Goal: Task Accomplishment & Management: Use online tool/utility

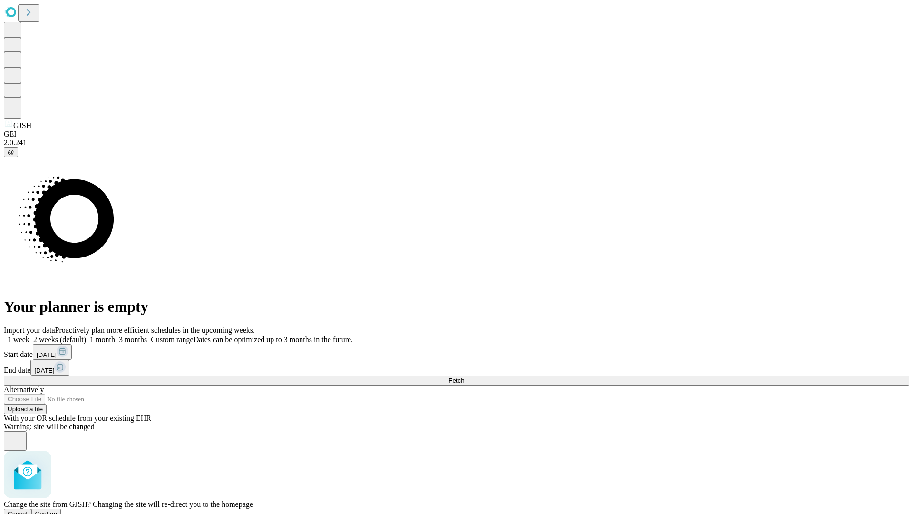
click at [58, 510] on span "Confirm" at bounding box center [46, 513] width 22 height 7
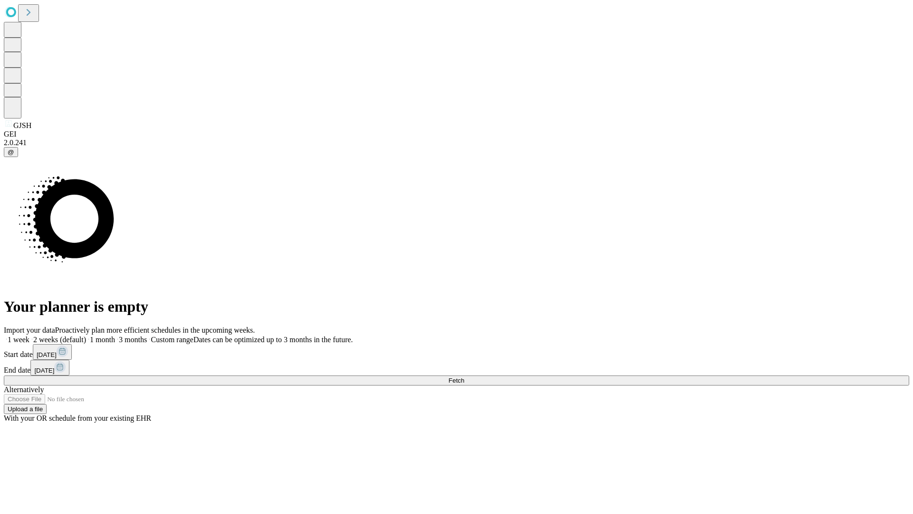
click at [86, 335] on label "2 weeks (default)" at bounding box center [57, 339] width 57 height 8
click at [464, 377] on span "Fetch" at bounding box center [456, 380] width 16 height 7
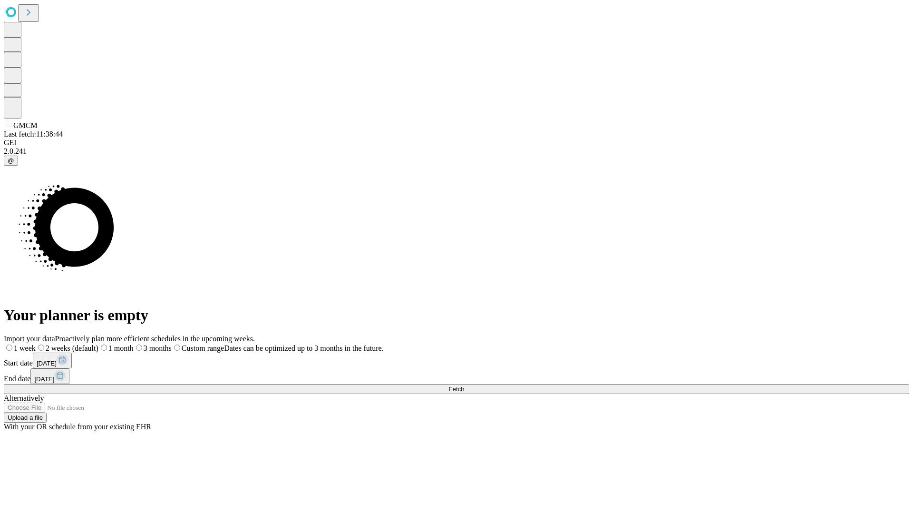
click at [98, 344] on label "2 weeks (default)" at bounding box center [67, 348] width 63 height 8
click at [464, 385] on span "Fetch" at bounding box center [456, 388] width 16 height 7
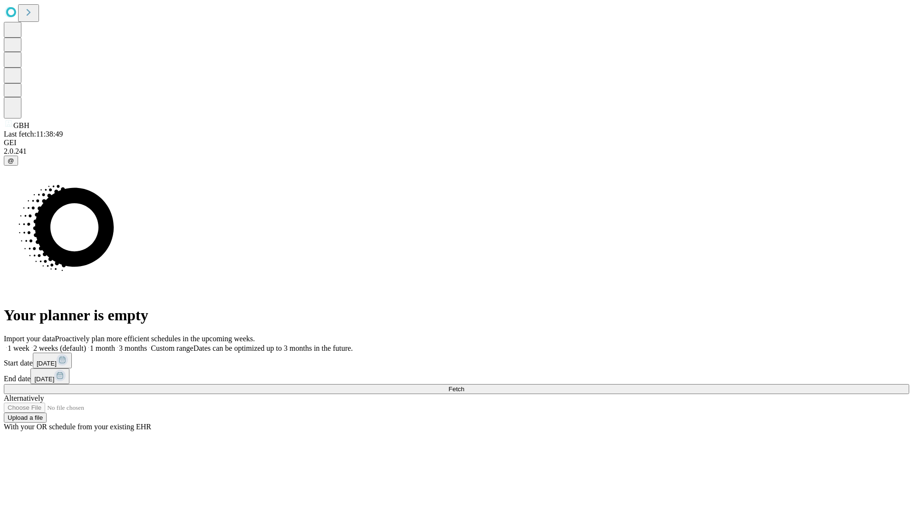
click at [86, 344] on label "2 weeks (default)" at bounding box center [57, 348] width 57 height 8
click at [464, 385] on span "Fetch" at bounding box center [456, 388] width 16 height 7
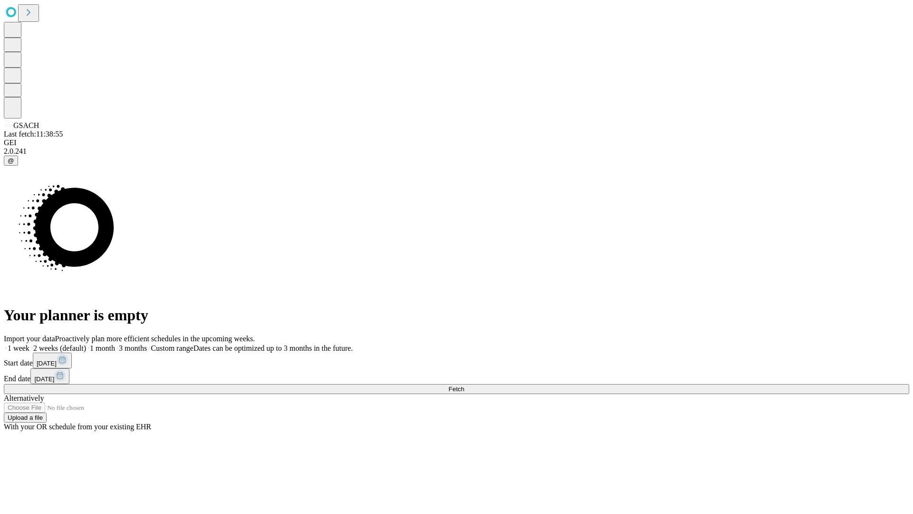
click at [86, 344] on label "2 weeks (default)" at bounding box center [57, 348] width 57 height 8
click at [464, 385] on span "Fetch" at bounding box center [456, 388] width 16 height 7
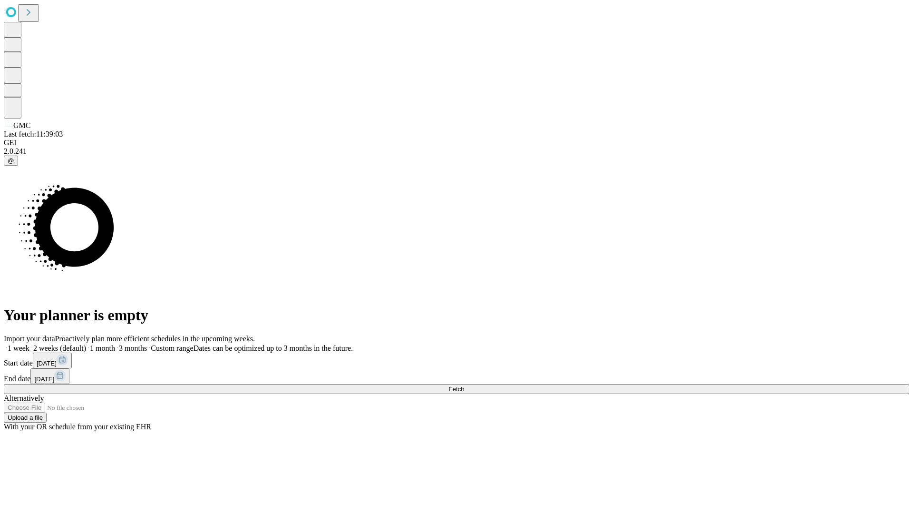
click at [86, 344] on label "2 weeks (default)" at bounding box center [57, 348] width 57 height 8
click at [464, 385] on span "Fetch" at bounding box center [456, 388] width 16 height 7
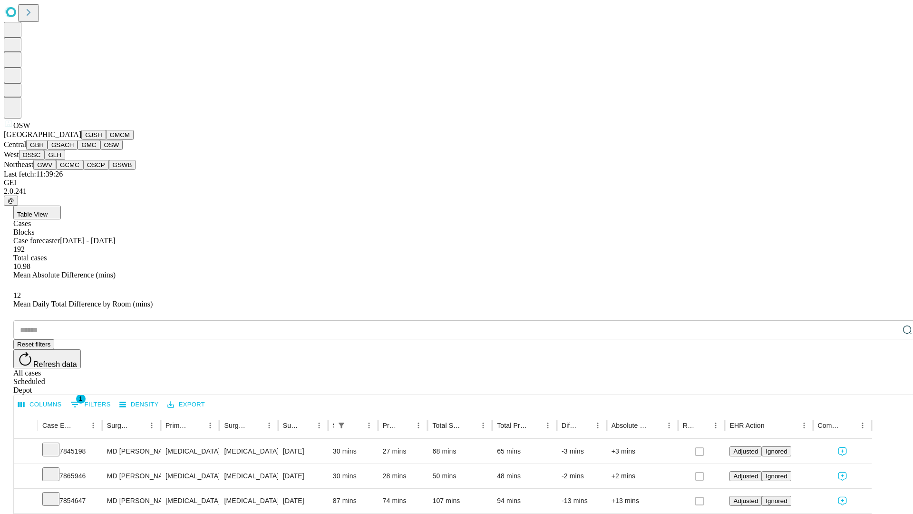
click at [45, 160] on button "OSSC" at bounding box center [32, 155] width 26 height 10
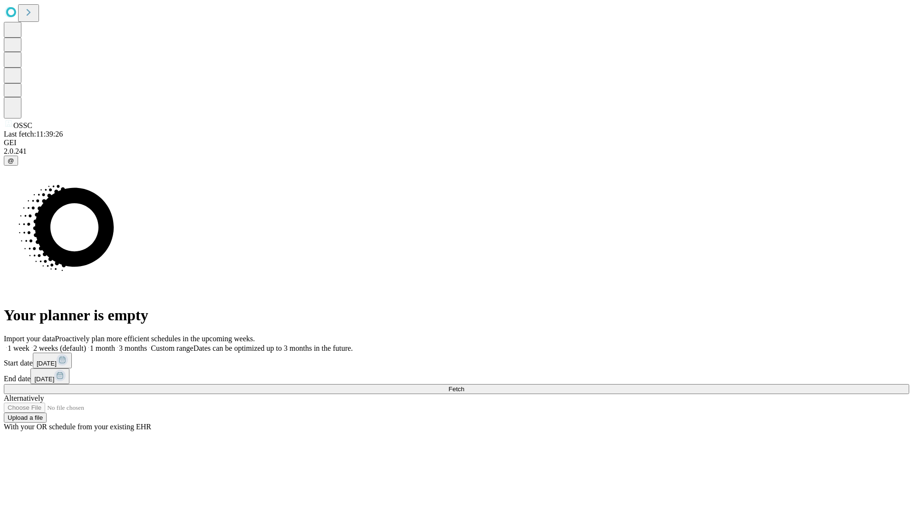
click at [464, 385] on span "Fetch" at bounding box center [456, 388] width 16 height 7
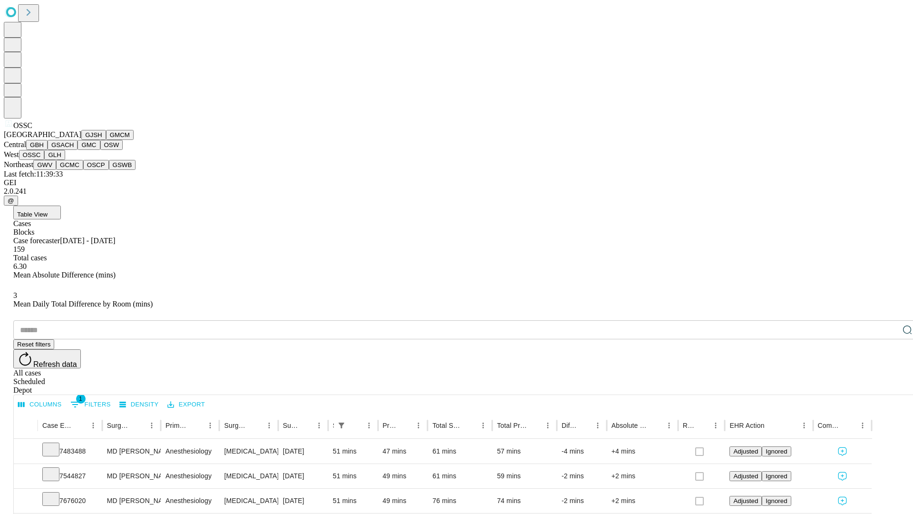
click at [65, 160] on button "GLH" at bounding box center [54, 155] width 20 height 10
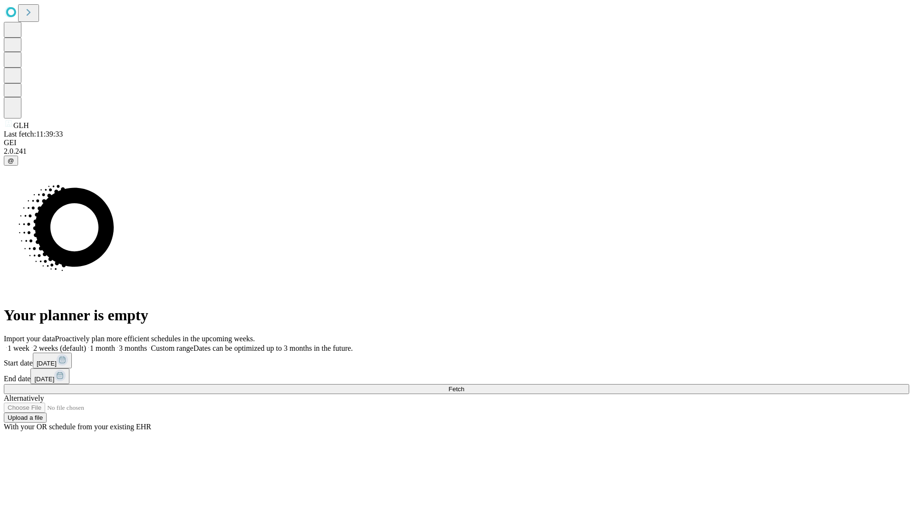
click at [86, 344] on label "2 weeks (default)" at bounding box center [57, 348] width 57 height 8
click at [464, 385] on span "Fetch" at bounding box center [456, 388] width 16 height 7
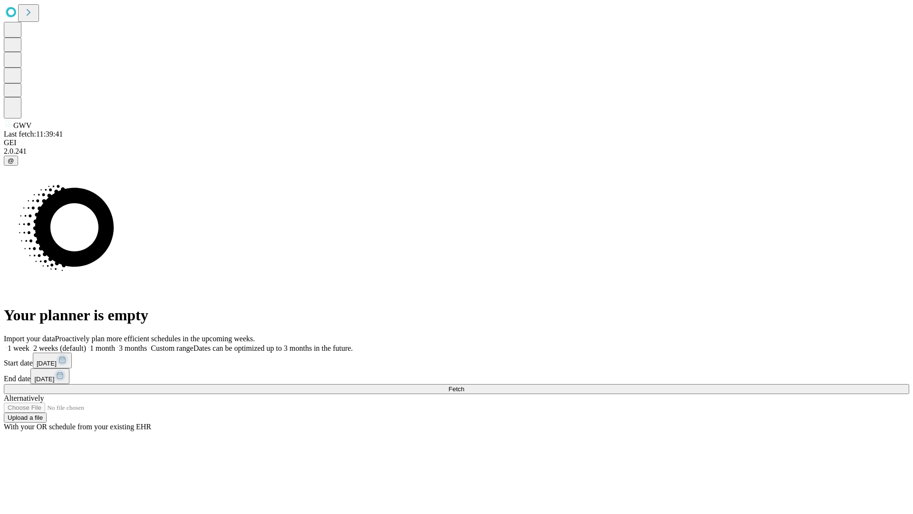
click at [464, 385] on span "Fetch" at bounding box center [456, 388] width 16 height 7
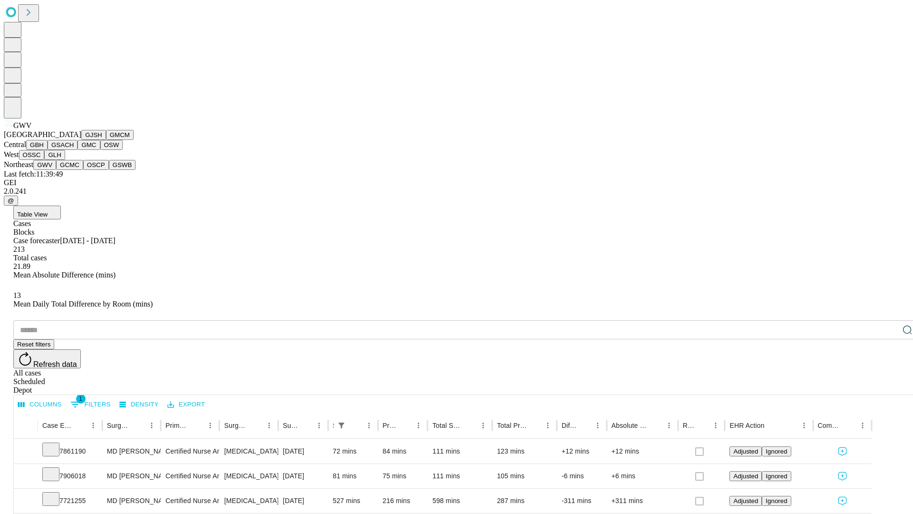
click at [74, 170] on button "GCMC" at bounding box center [69, 165] width 27 height 10
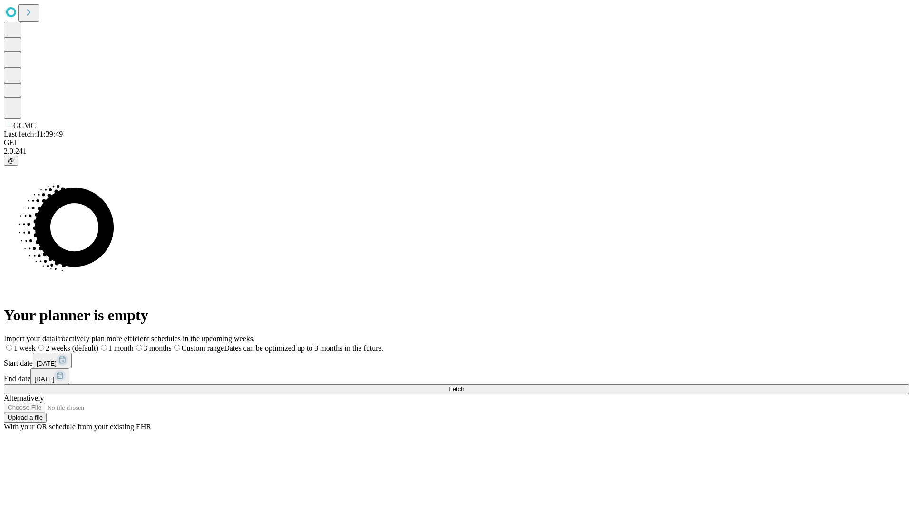
click at [98, 344] on label "2 weeks (default)" at bounding box center [67, 348] width 63 height 8
click at [464, 385] on span "Fetch" at bounding box center [456, 388] width 16 height 7
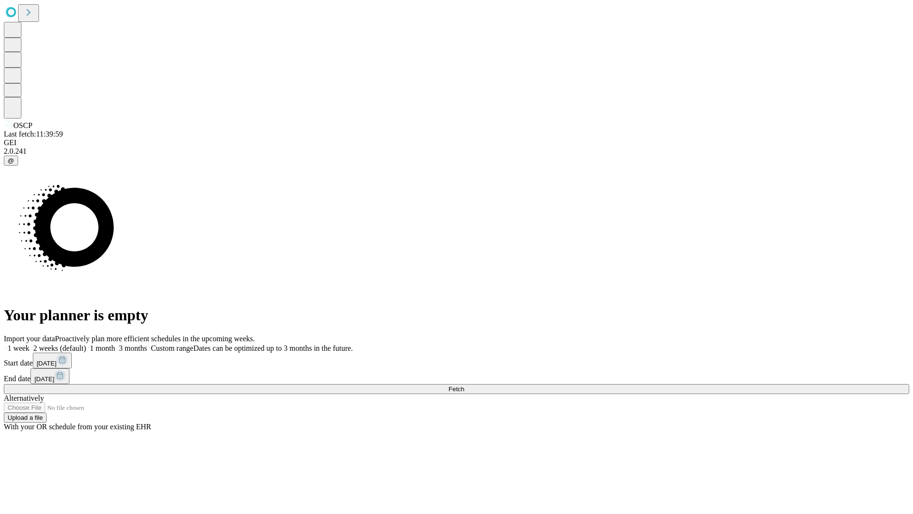
click at [86, 344] on label "2 weeks (default)" at bounding box center [57, 348] width 57 height 8
click at [464, 385] on span "Fetch" at bounding box center [456, 388] width 16 height 7
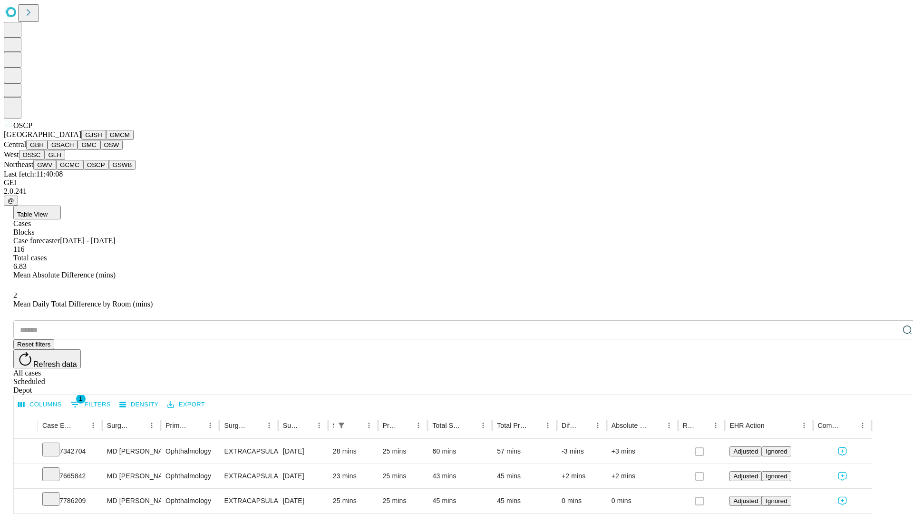
click at [109, 170] on button "GSWB" at bounding box center [122, 165] width 27 height 10
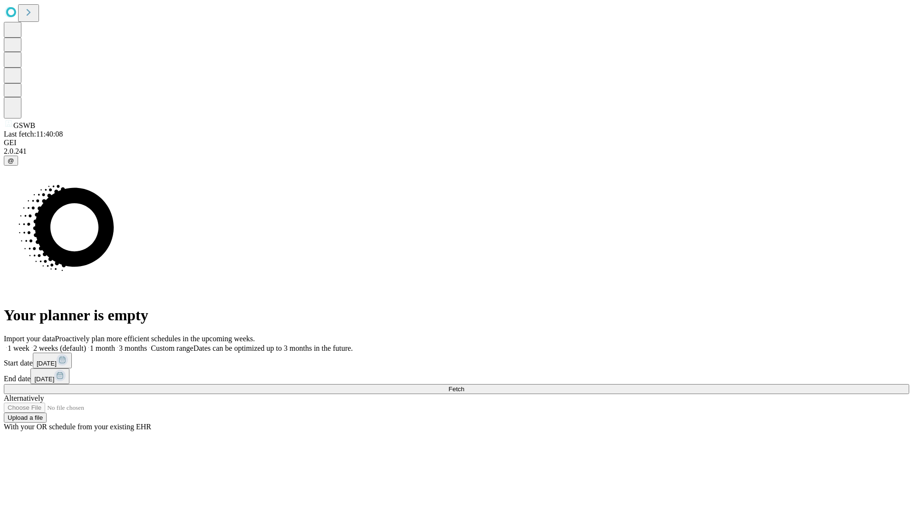
click at [86, 344] on label "2 weeks (default)" at bounding box center [57, 348] width 57 height 8
click at [464, 385] on span "Fetch" at bounding box center [456, 388] width 16 height 7
